Goal: Information Seeking & Learning: Learn about a topic

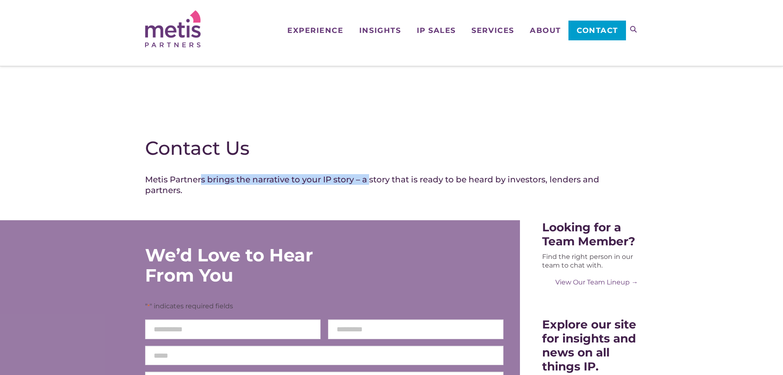
drag, startPoint x: 241, startPoint y: 173, endPoint x: 373, endPoint y: 174, distance: 132.0
click at [373, 174] on h4 "Metis Partners brings the narrative to your IP story – a story that is ready to…" at bounding box center [391, 184] width 493 height 21
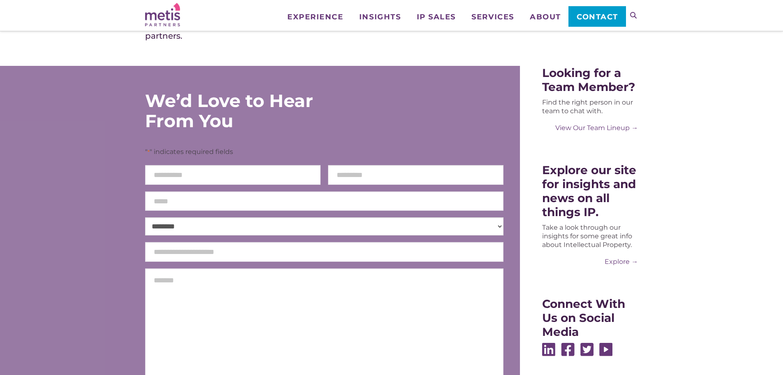
scroll to position [69, 0]
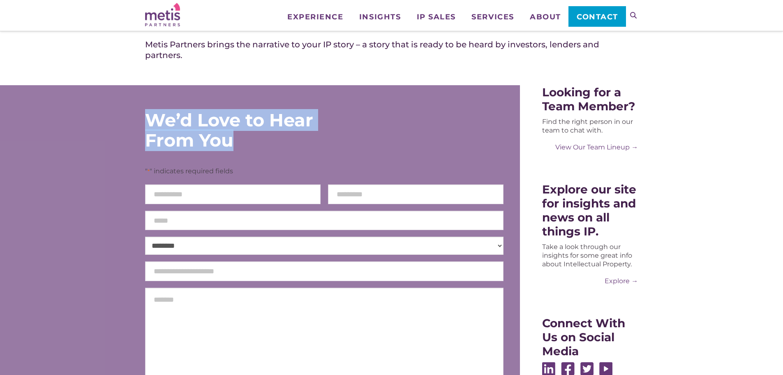
drag, startPoint x: 150, startPoint y: 128, endPoint x: 252, endPoint y: 136, distance: 102.7
click at [252, 136] on div "We’d Love to Hear From You" at bounding box center [254, 130] width 218 height 40
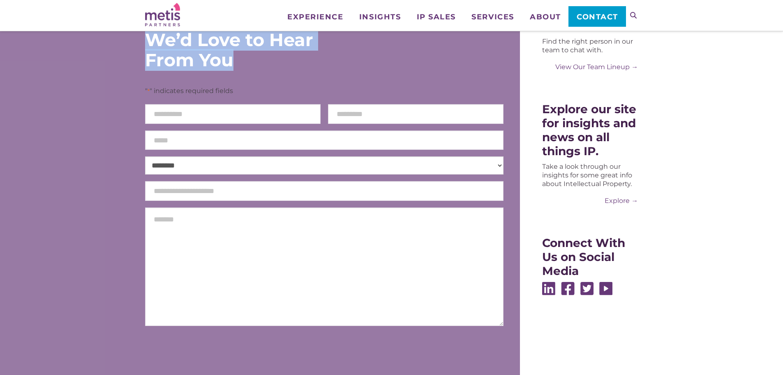
scroll to position [0, 0]
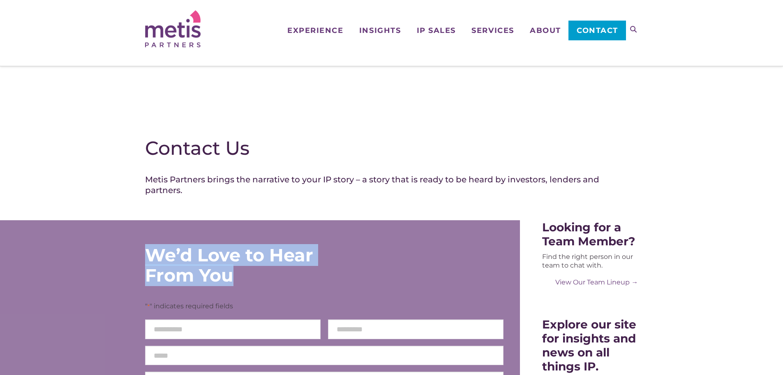
click at [156, 43] on img at bounding box center [173, 28] width 56 height 37
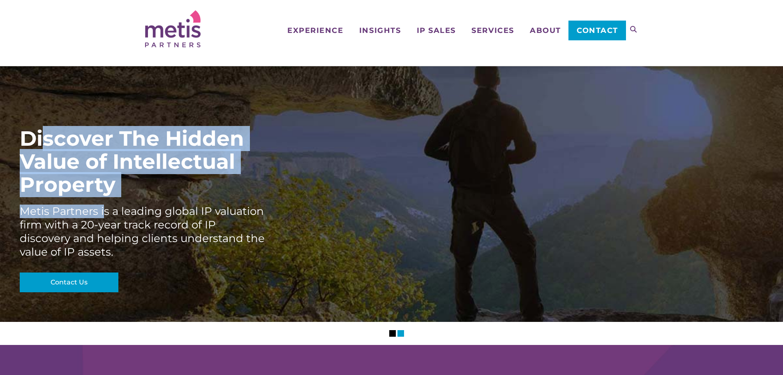
drag, startPoint x: 46, startPoint y: 138, endPoint x: 102, endPoint y: 198, distance: 82.6
click at [102, 198] on div "Discover The Hidden Value of Intellectual Property Metis Partners is a leading …" at bounding box center [392, 210] width 744 height 166
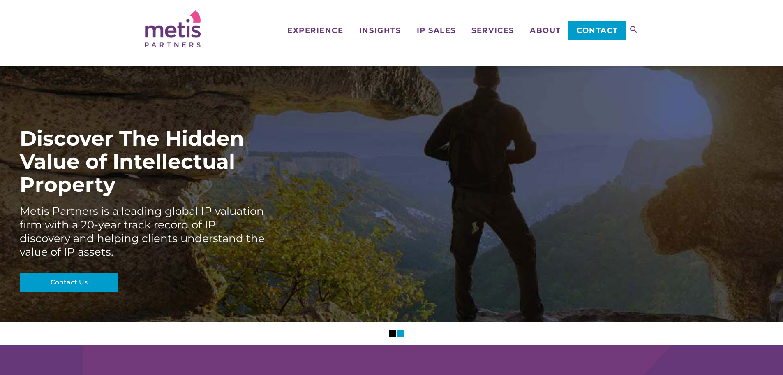
click at [108, 222] on div "Metis Partners is a leading global IP valuation firm with a 20-year track recor…" at bounding box center [143, 231] width 247 height 54
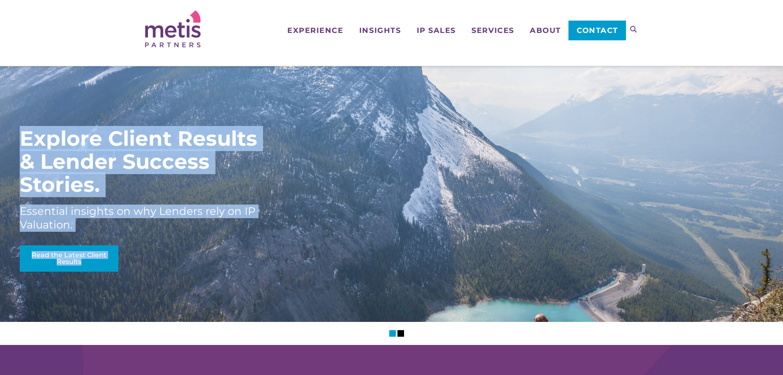
drag, startPoint x: 23, startPoint y: 219, endPoint x: 120, endPoint y: 256, distance: 104.4
click at [120, 256] on div "Discover The Hidden Value of Intellectual Property Metis Partners is a leading …" at bounding box center [391, 193] width 783 height 255
click at [116, 221] on div "Essential insights on why Lenders rely on IP Valuation." at bounding box center [143, 217] width 247 height 27
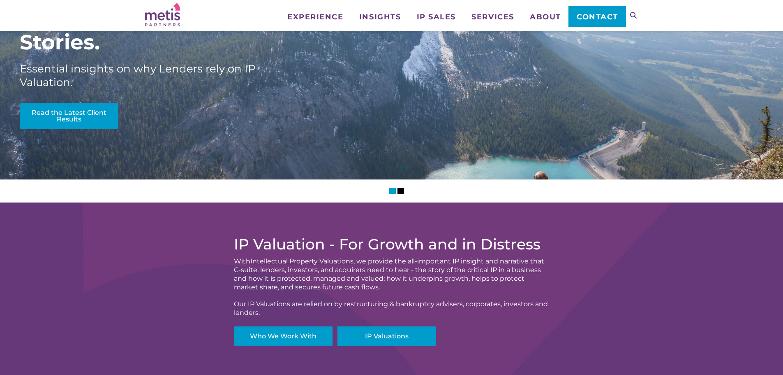
scroll to position [343, 0]
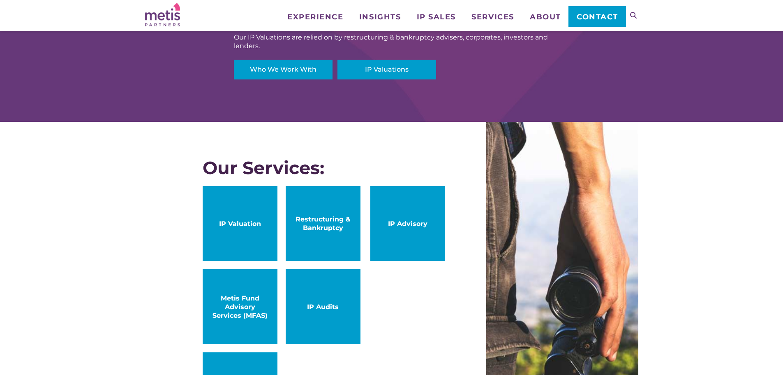
click at [267, 230] on link "IP Valuation" at bounding box center [240, 223] width 75 height 75
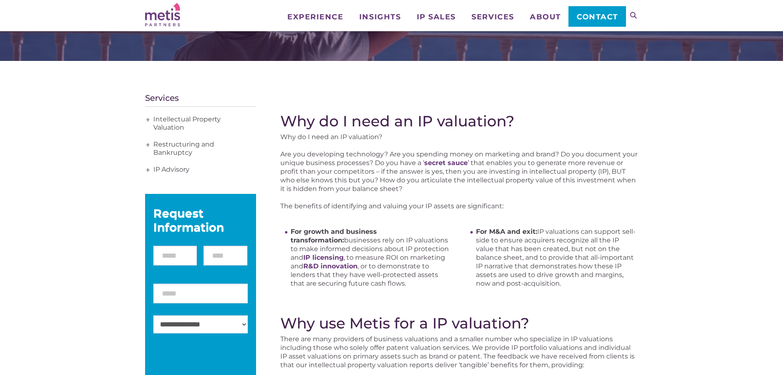
scroll to position [69, 0]
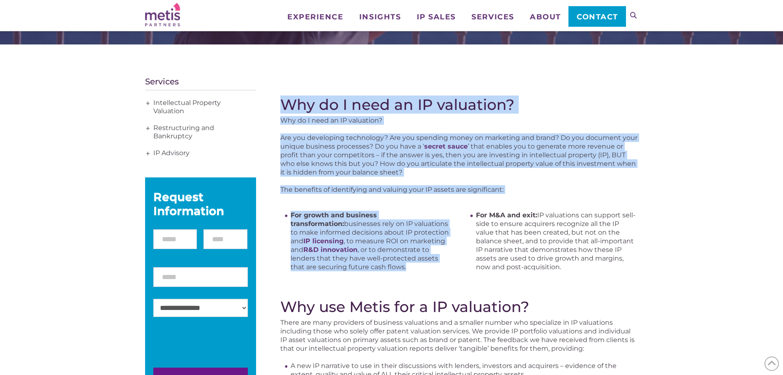
drag, startPoint x: 281, startPoint y: 103, endPoint x: 418, endPoint y: 267, distance: 214.0
click at [418, 267] on div "Why do I need an IP valuation? Why do I need an IP valuation? Are you developin…" at bounding box center [459, 338] width 358 height 485
click at [418, 267] on li "For growth and business transformation: businesses rely on IP valuations to mak…" at bounding box center [372, 241] width 162 height 60
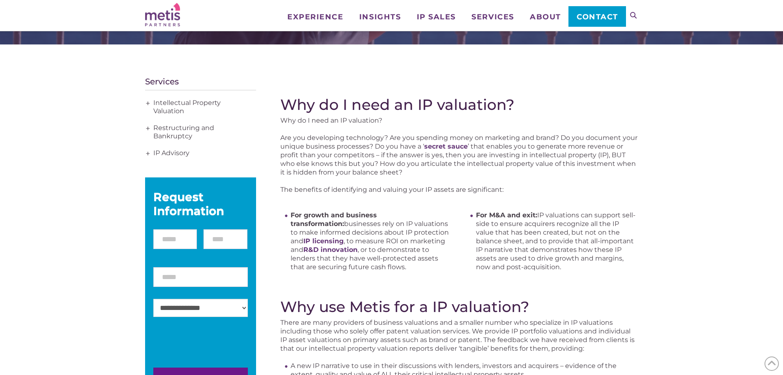
scroll to position [0, 0]
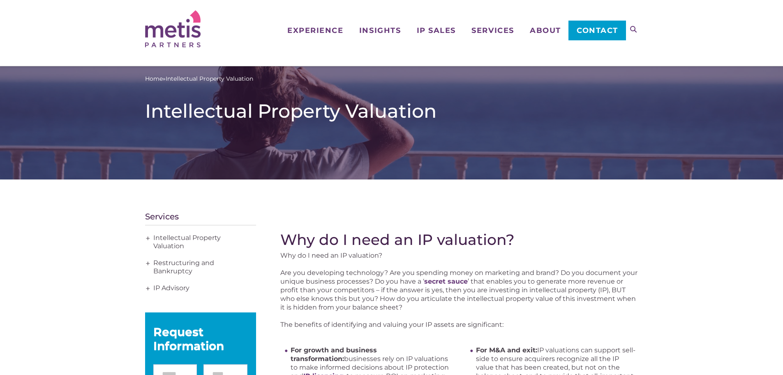
click at [178, 37] on img at bounding box center [173, 28] width 56 height 37
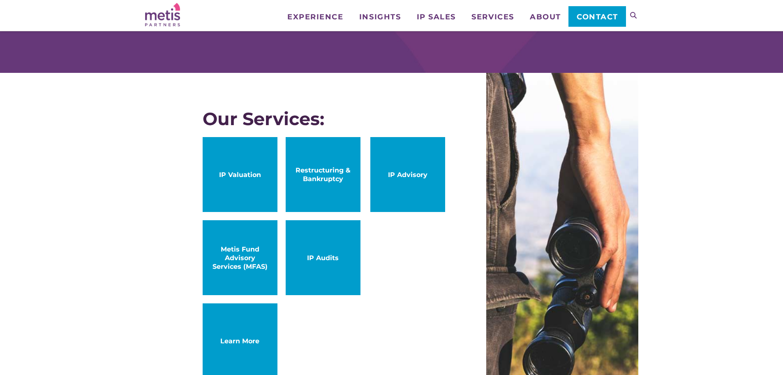
scroll to position [411, 0]
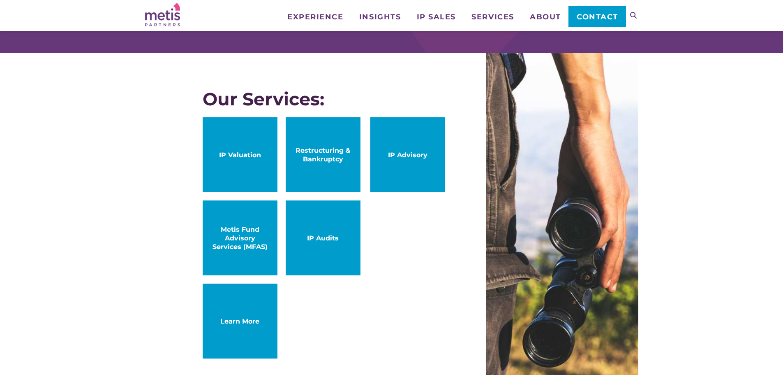
click at [409, 182] on link "IP Advisory" at bounding box center [407, 154] width 75 height 75
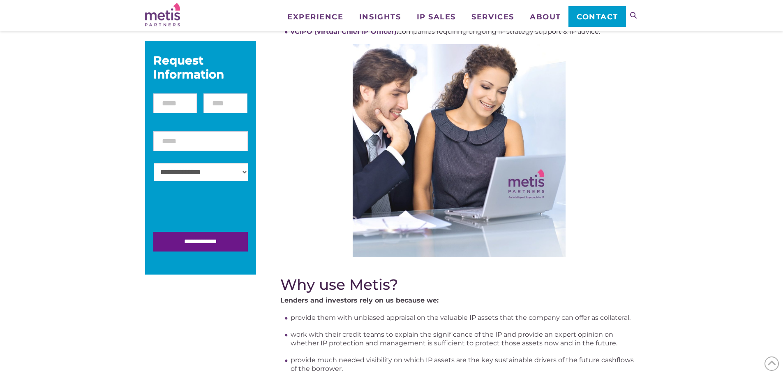
scroll to position [274, 0]
